Goal: Task Accomplishment & Management: Use online tool/utility

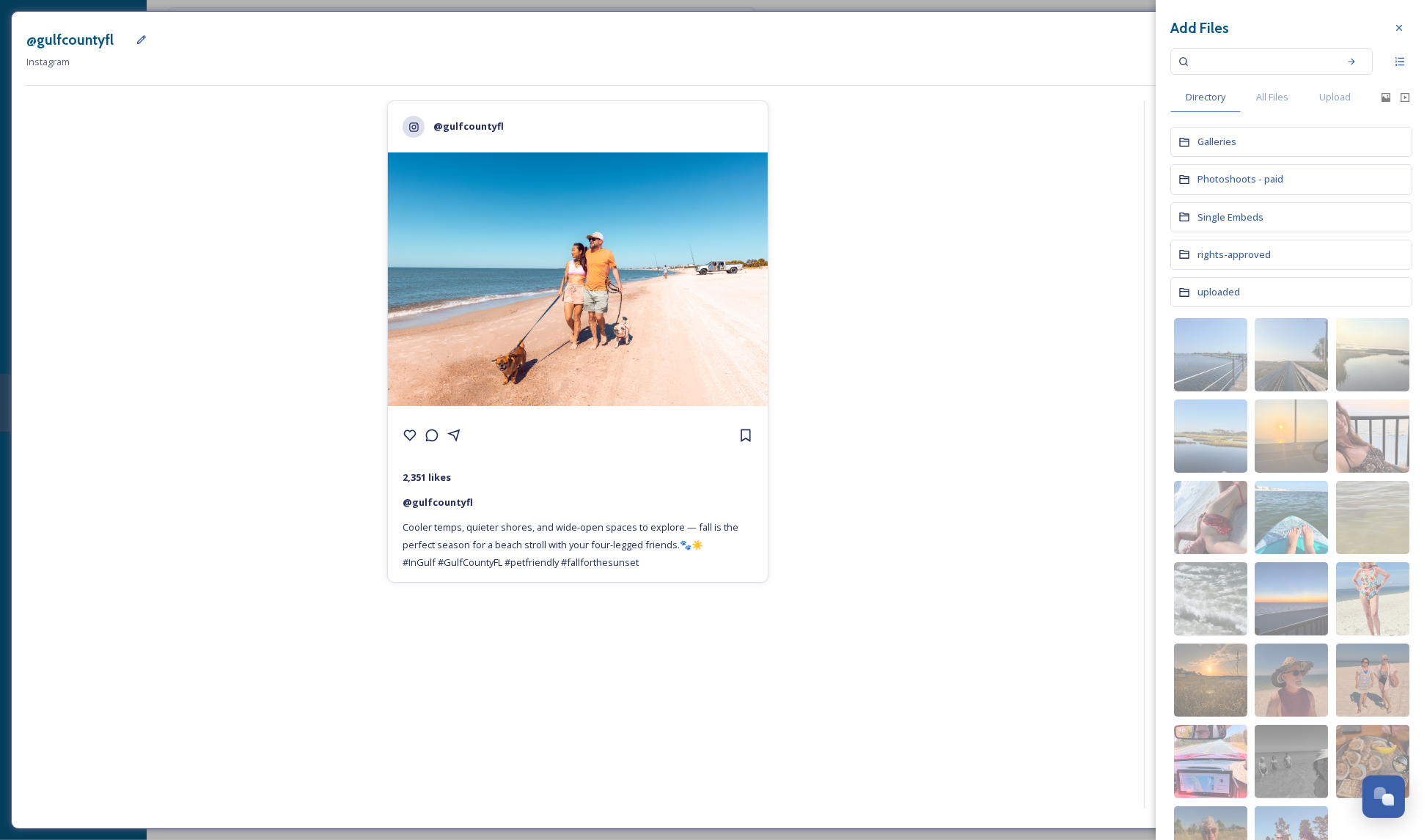
click at [576, 278] on img at bounding box center [578, 279] width 380 height 254
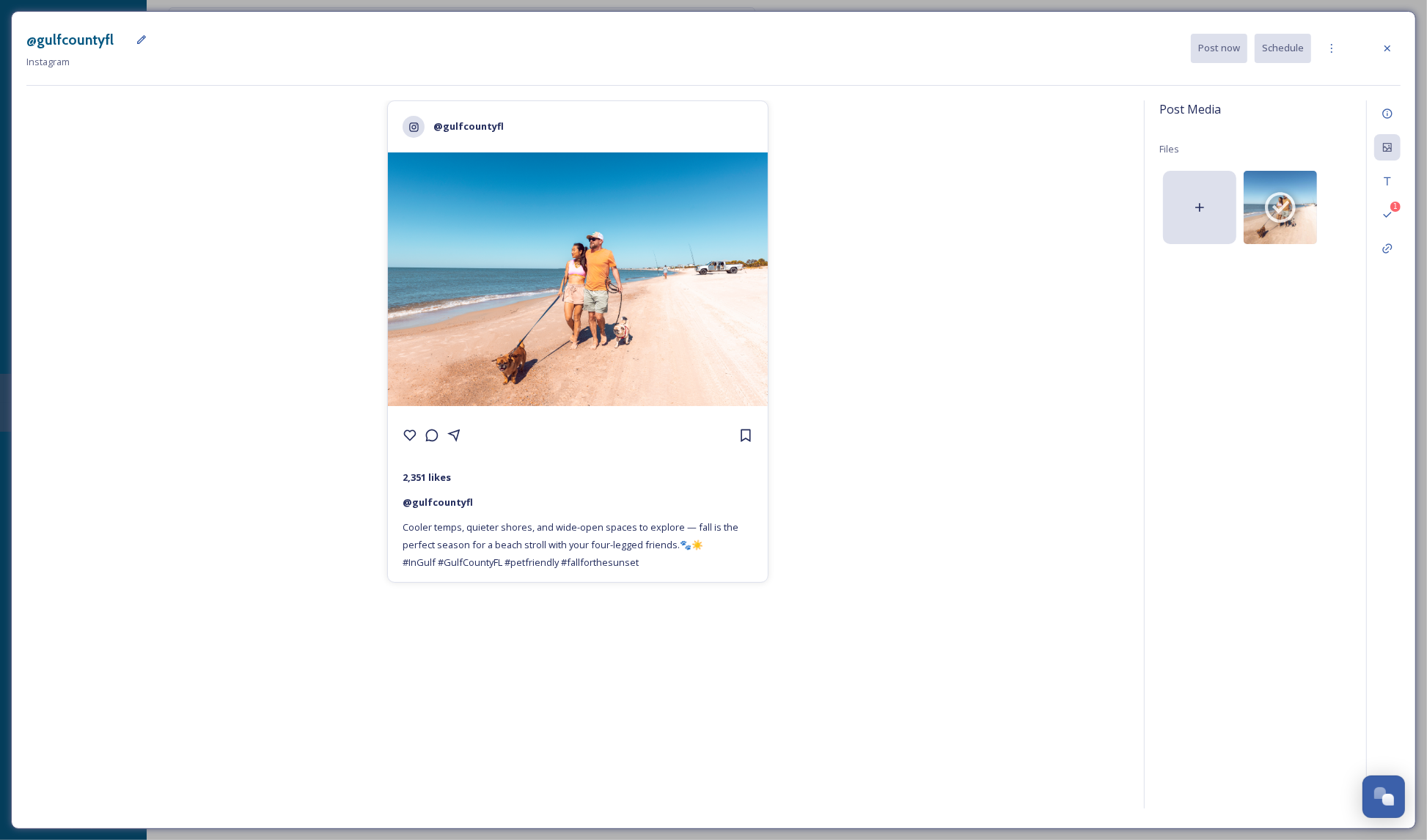
click at [576, 278] on img at bounding box center [578, 279] width 380 height 254
click at [731, 233] on span "5997 x 4000" at bounding box center [1266, 232] width 33 height 10
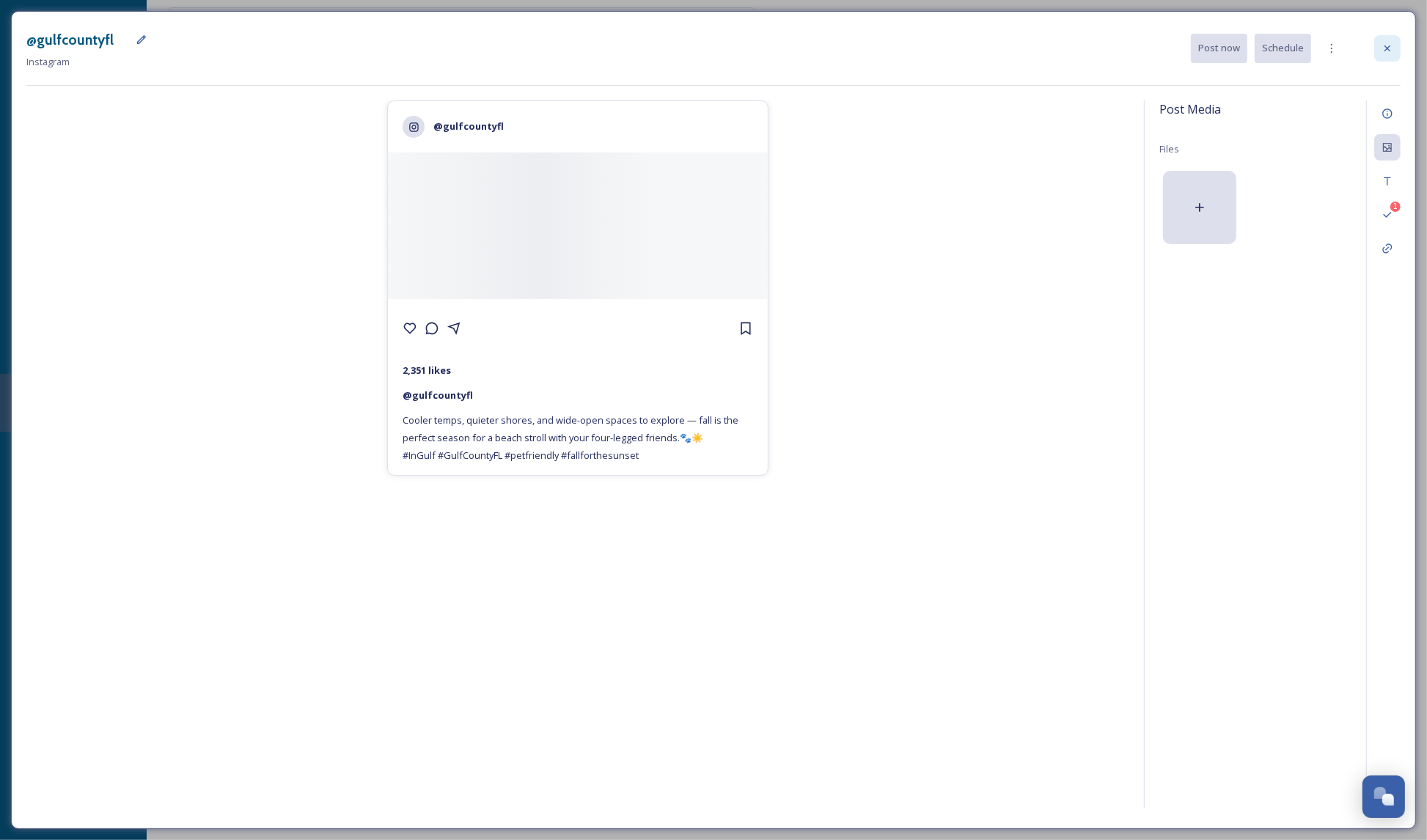
click at [731, 46] on icon at bounding box center [1387, 49] width 6 height 6
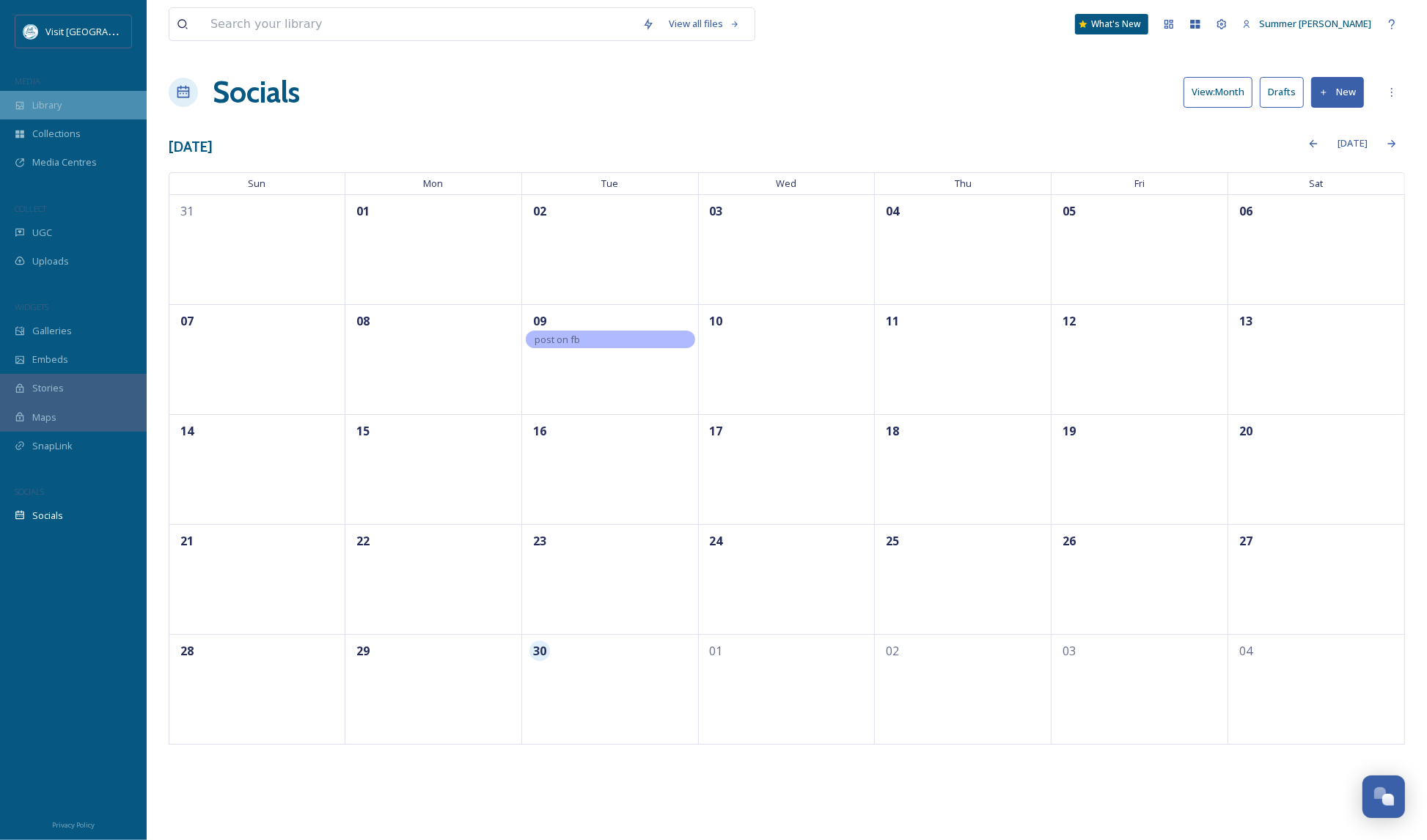
click at [66, 98] on div "Library" at bounding box center [73, 105] width 146 height 29
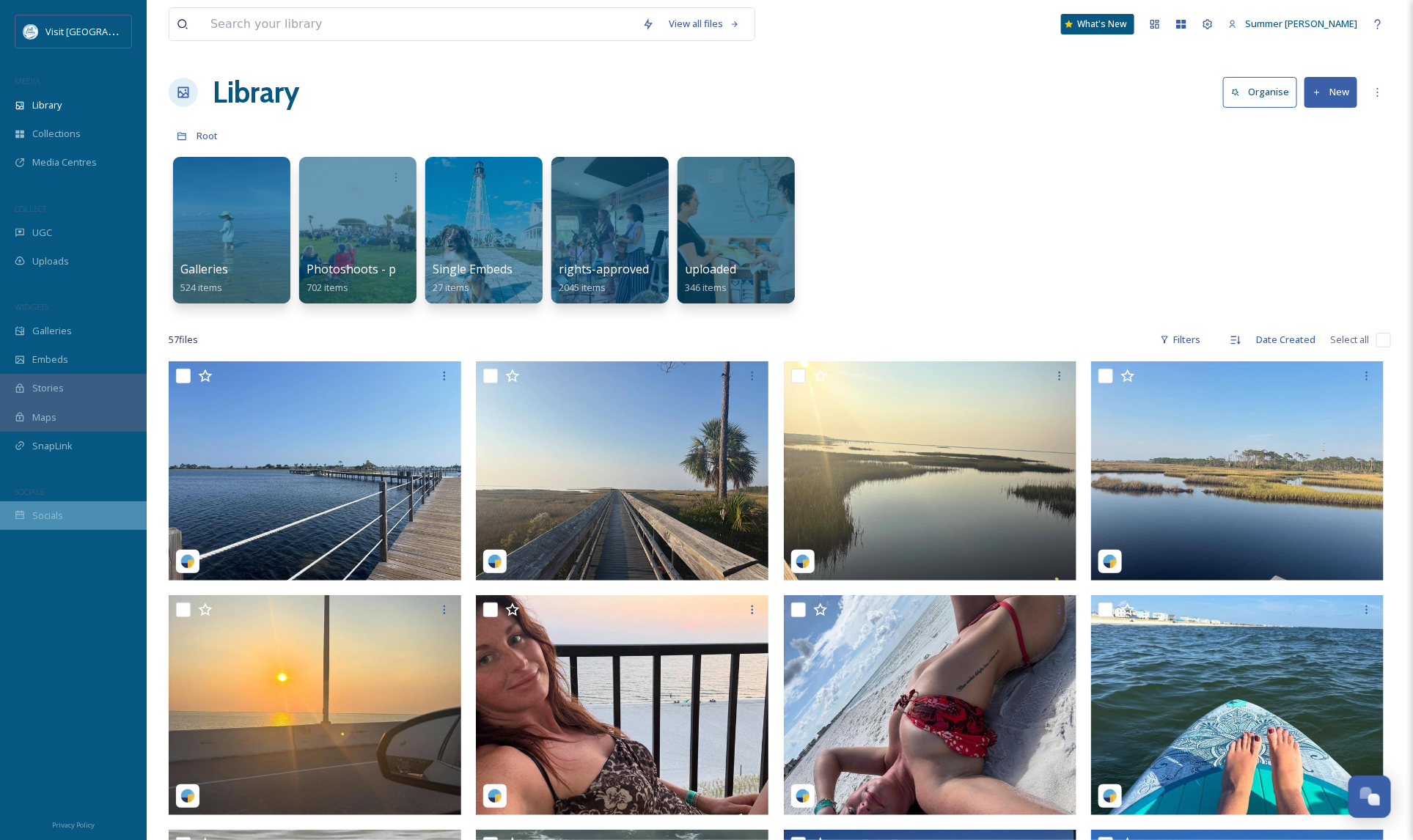
click at [37, 499] on span "Socials" at bounding box center [48, 515] width 31 height 14
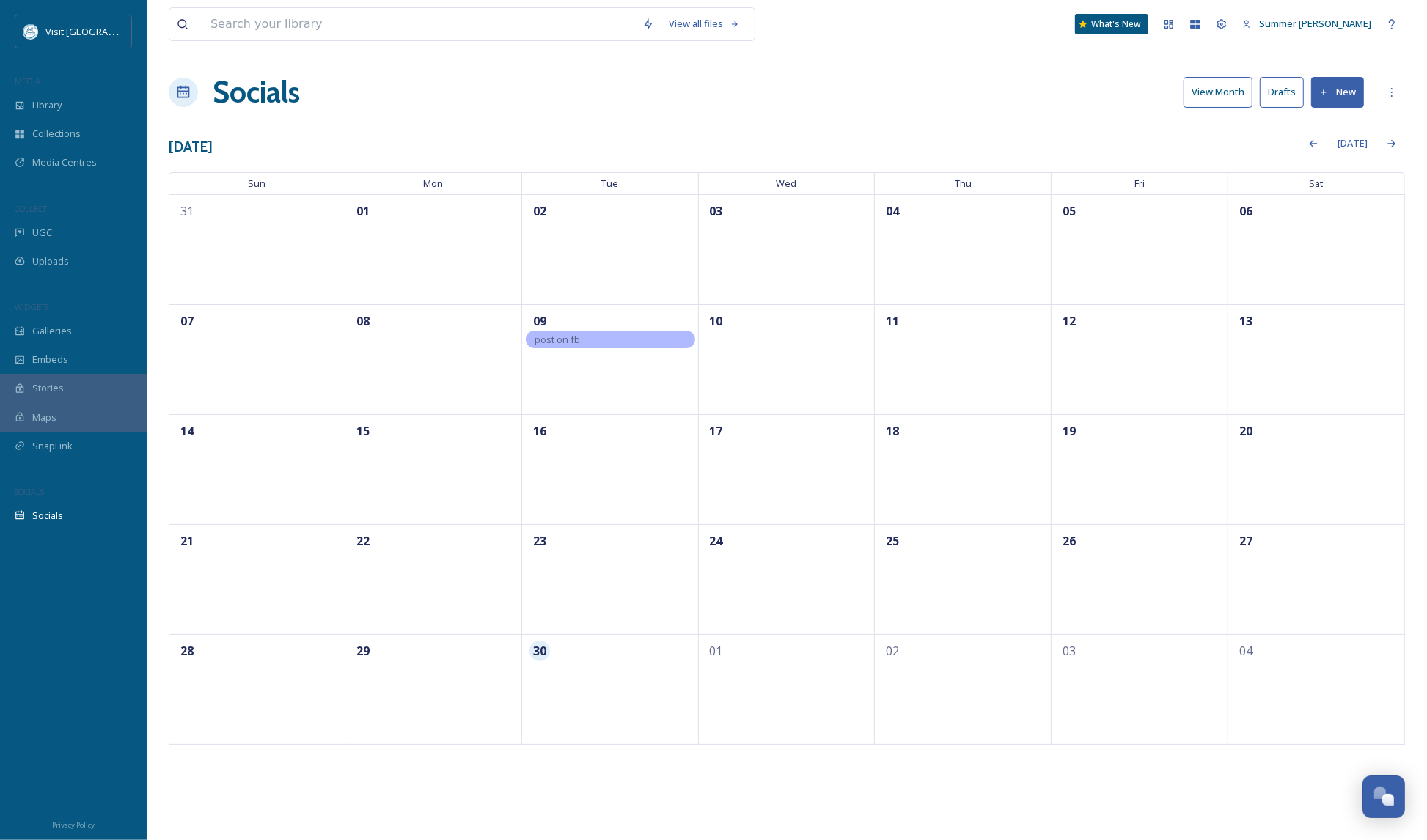
click at [731, 88] on button "New" at bounding box center [1337, 92] width 53 height 30
click at [731, 126] on span "Post" at bounding box center [1342, 126] width 20 height 14
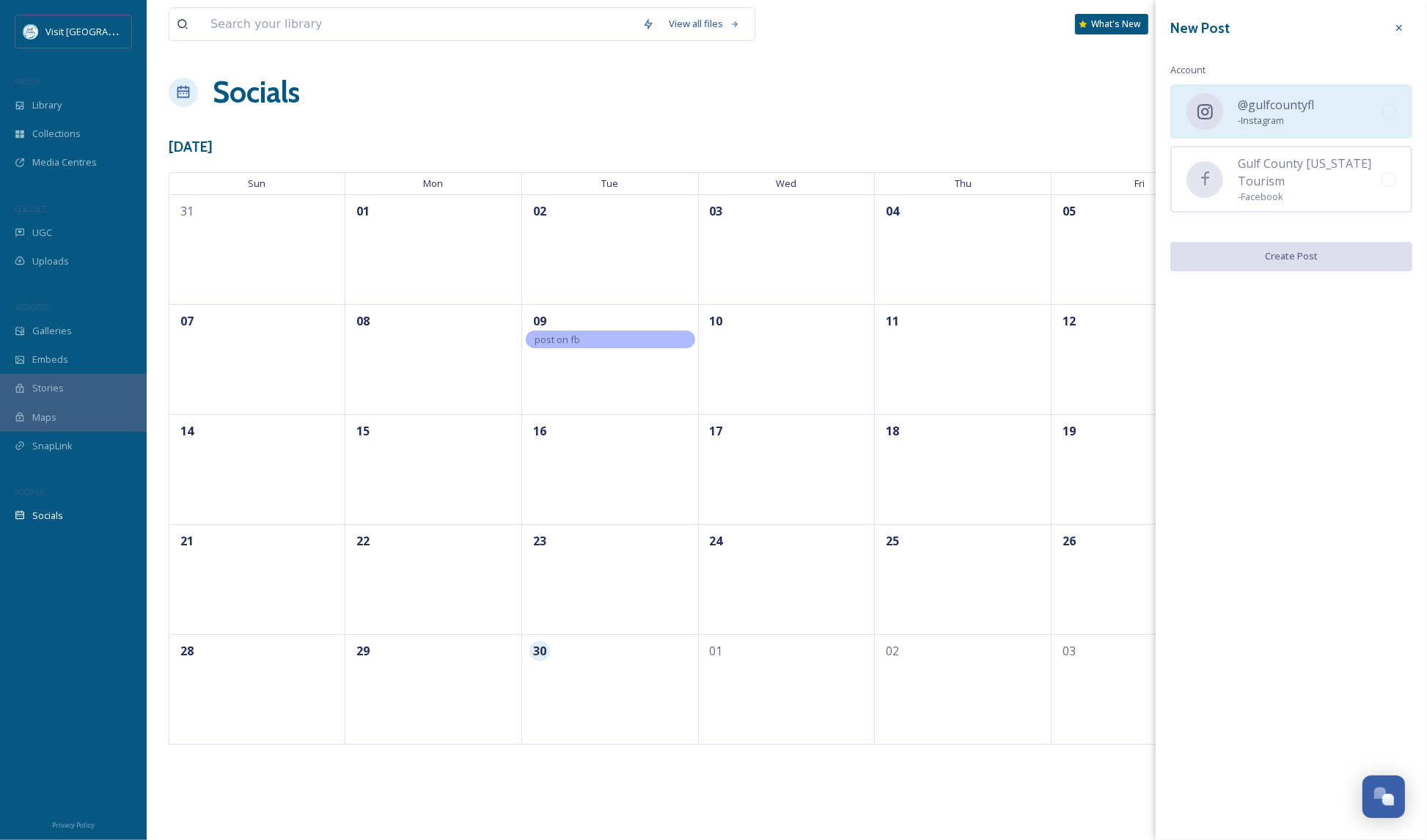
click at [731, 117] on div "@gulfcountyfl - Instagram" at bounding box center [1291, 112] width 242 height 54
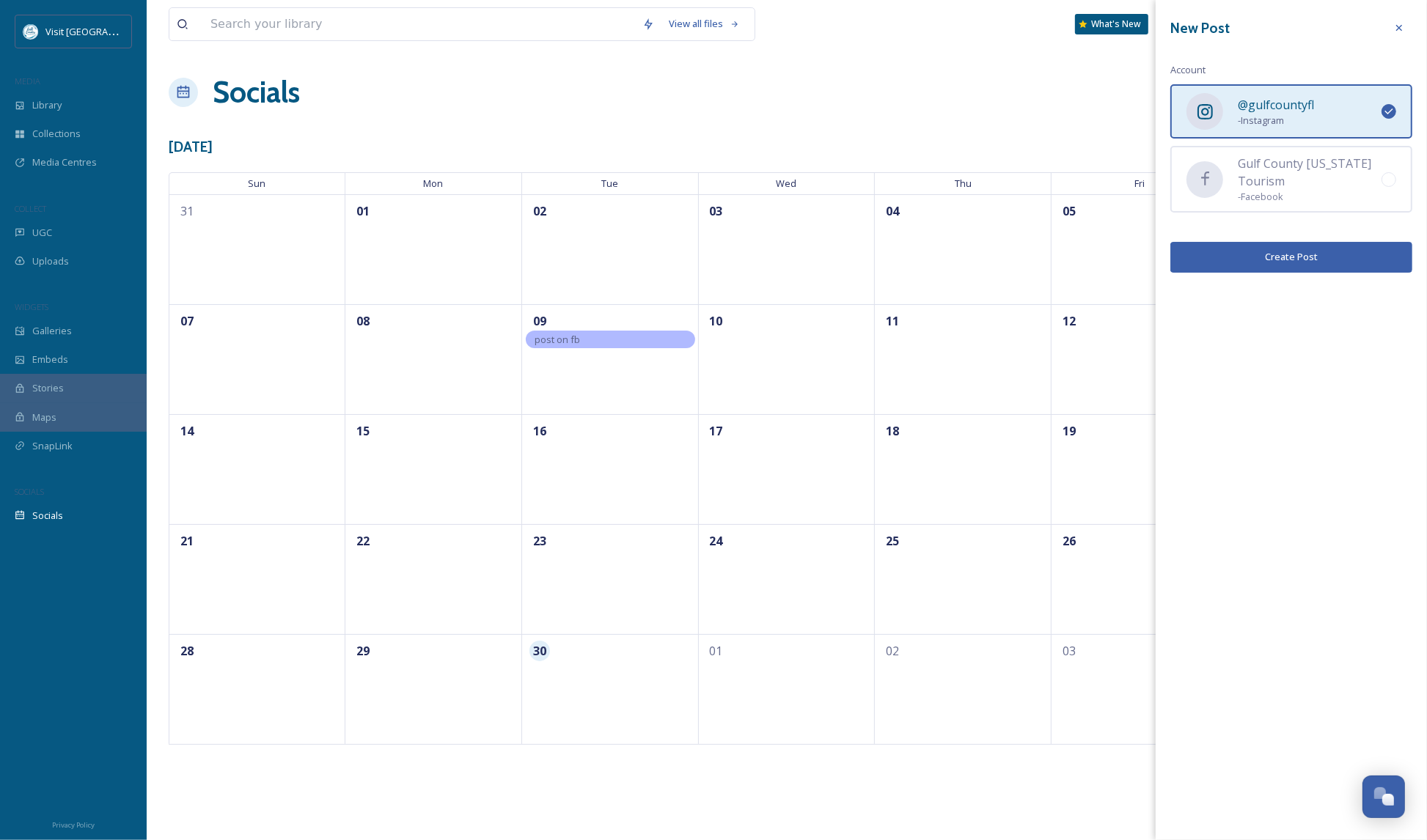
click at [731, 266] on button "Create Post" at bounding box center [1291, 257] width 242 height 30
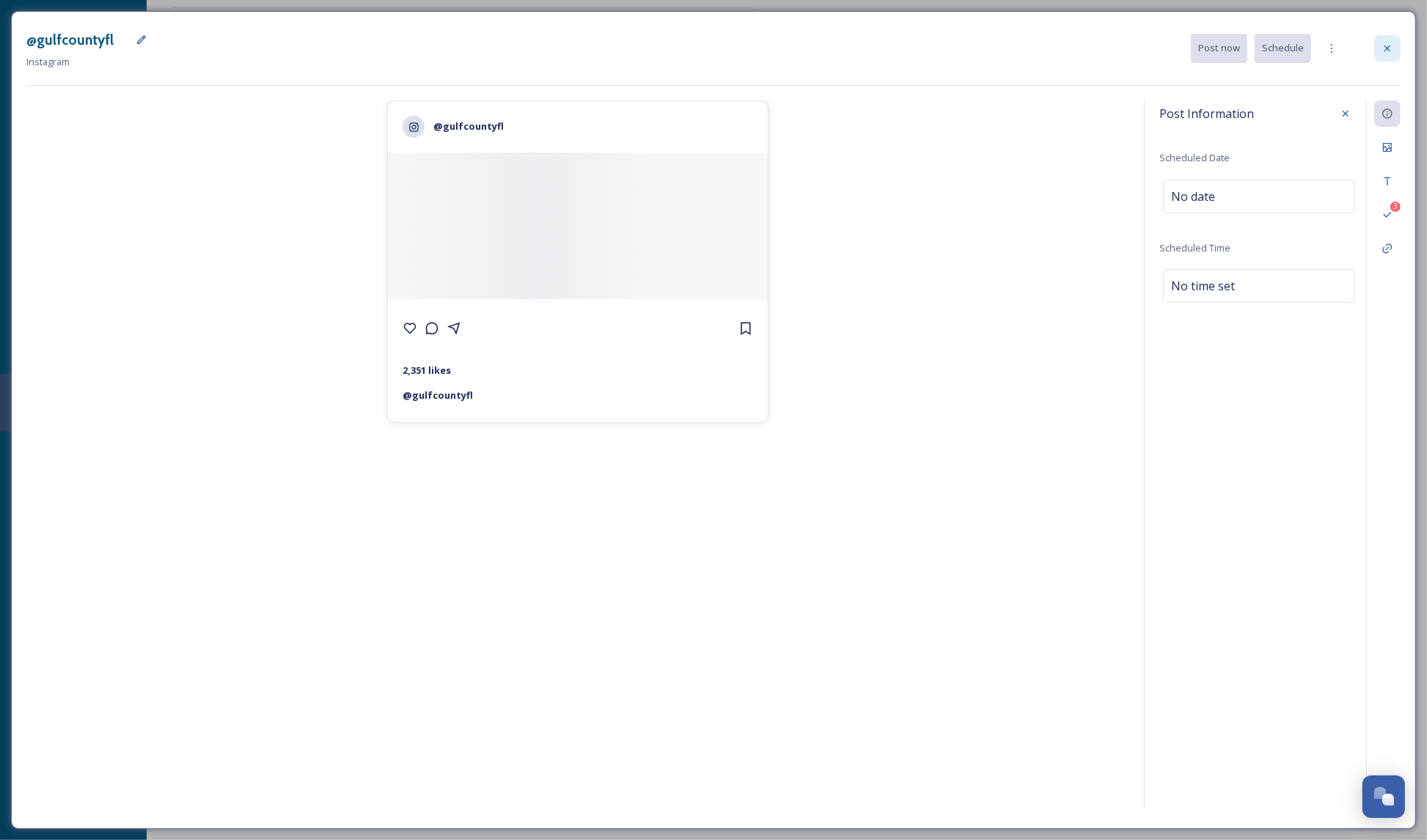
click at [731, 51] on icon at bounding box center [1387, 49] width 12 height 12
